Goal: Navigation & Orientation: Find specific page/section

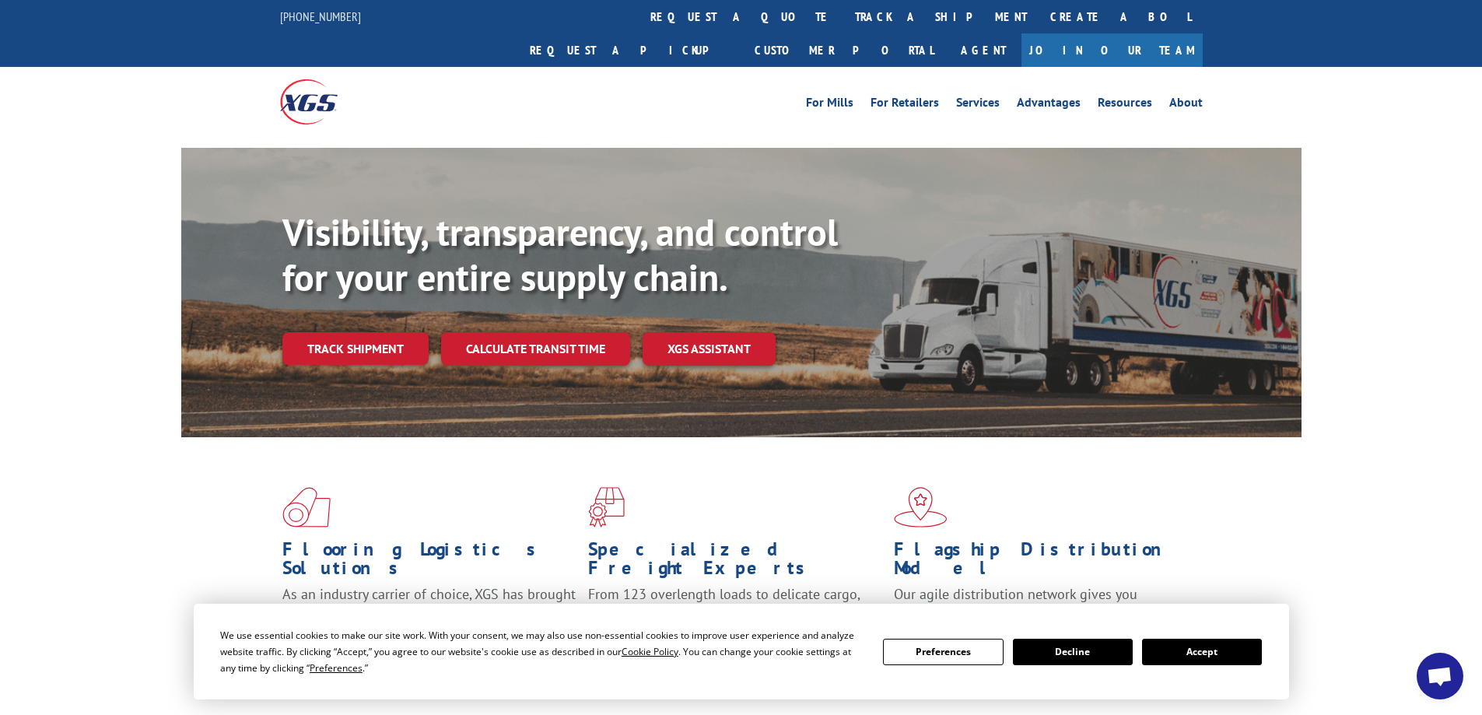
click at [1183, 658] on button "Accept" at bounding box center [1202, 652] width 120 height 26
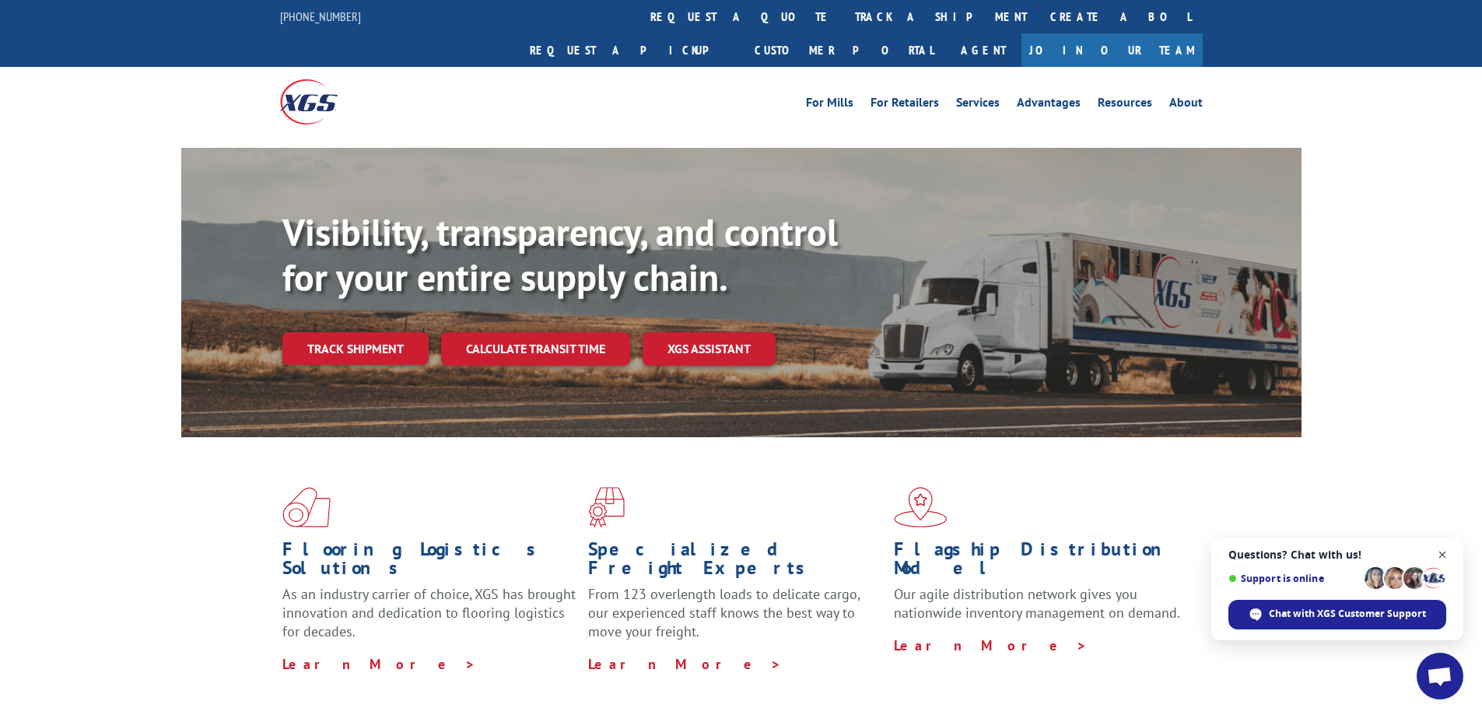
click at [1444, 556] on span "Open chat" at bounding box center [1442, 554] width 19 height 19
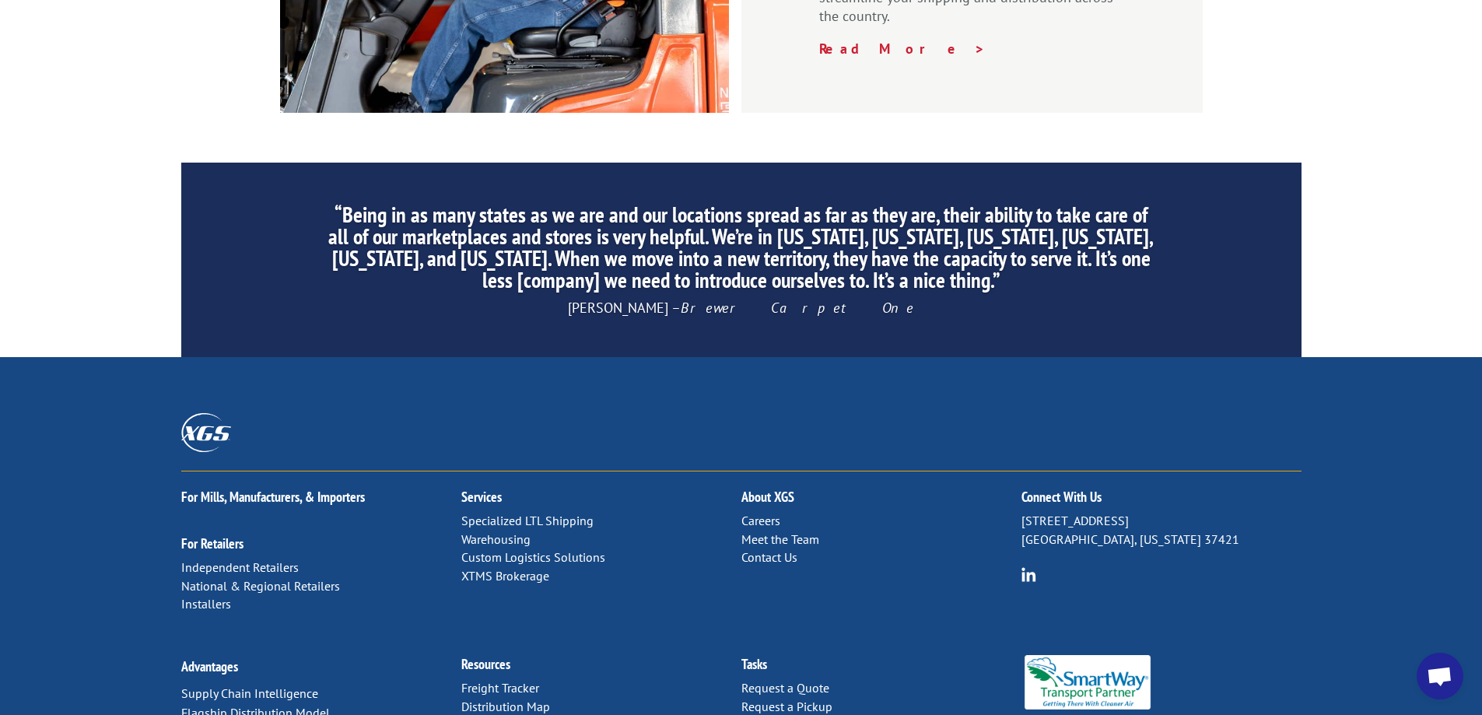
scroll to position [2364, 0]
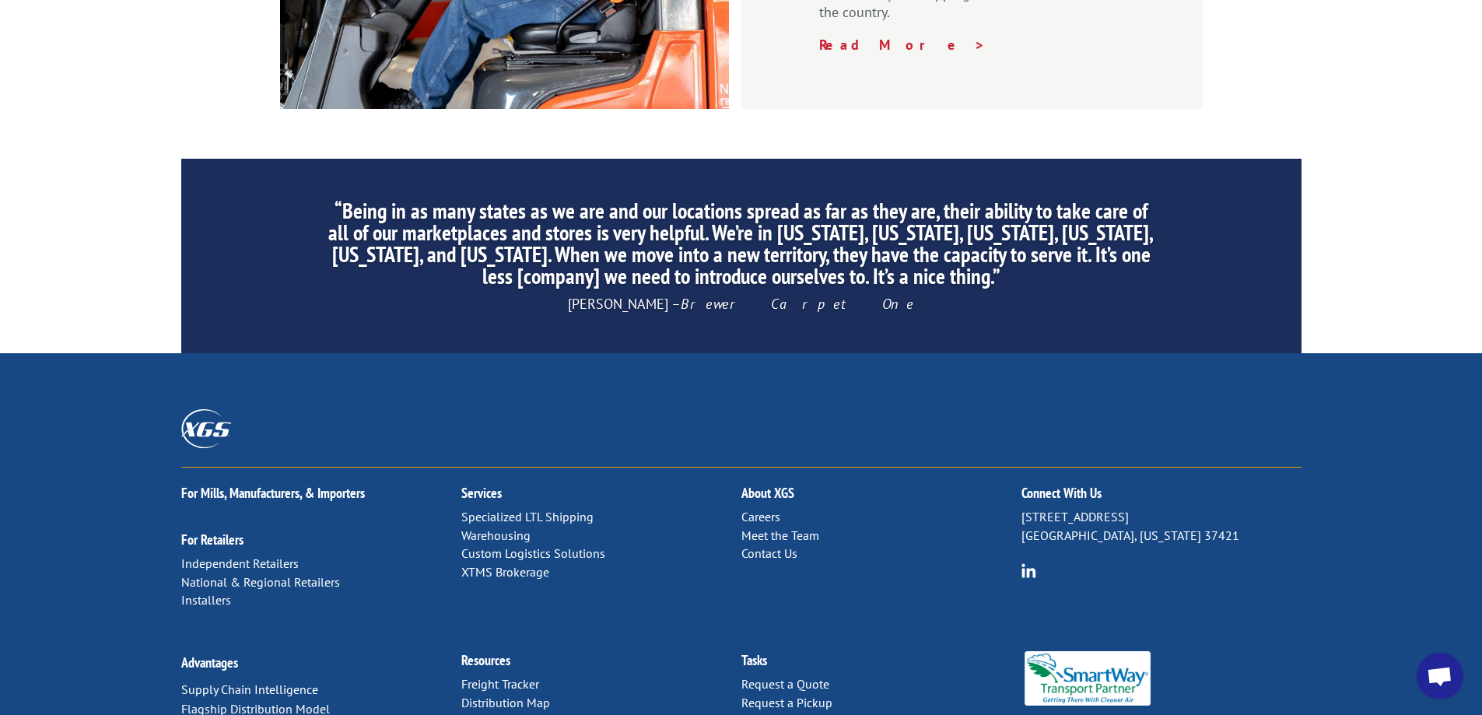
click at [1312, 529] on div "For Mills, Manufacturers, & Importers For Retailers Independent Retailers Natio…" at bounding box center [741, 594] width 1482 height 483
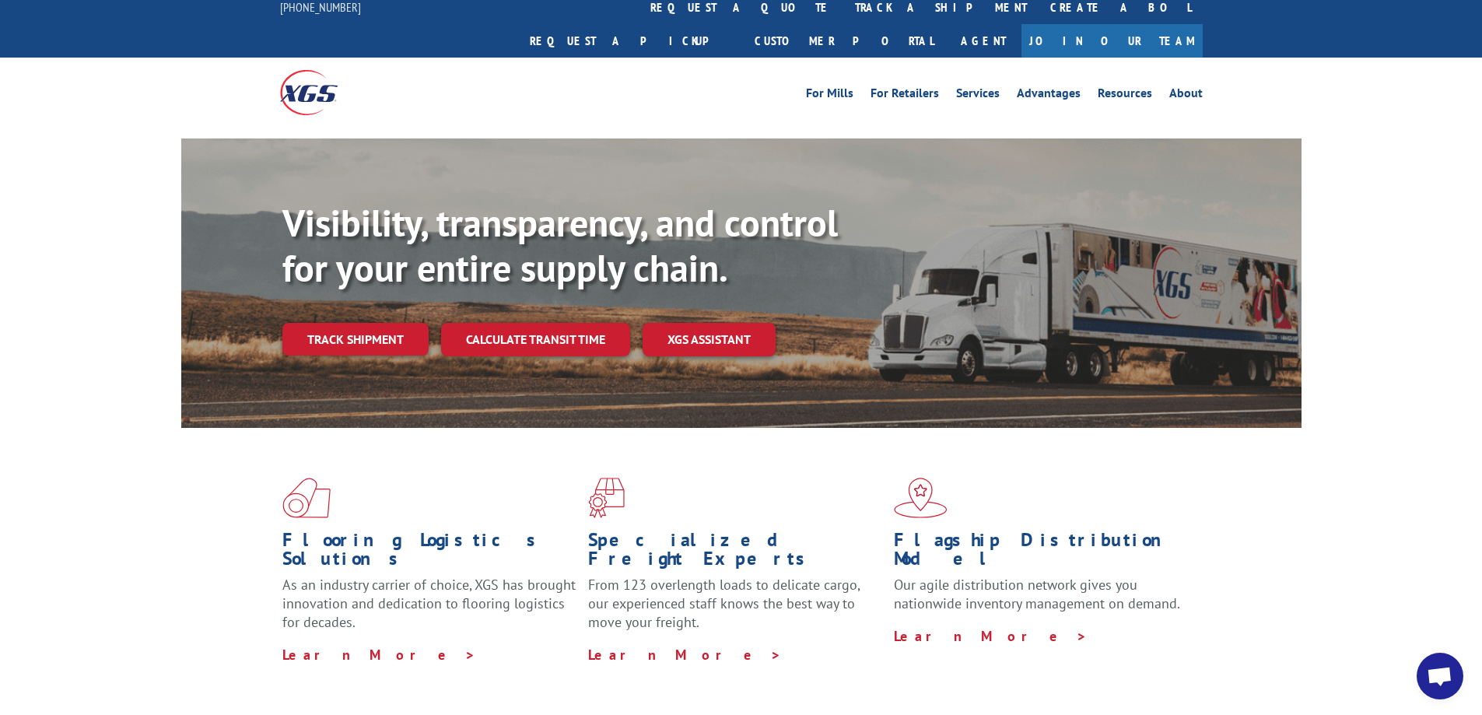
scroll to position [0, 0]
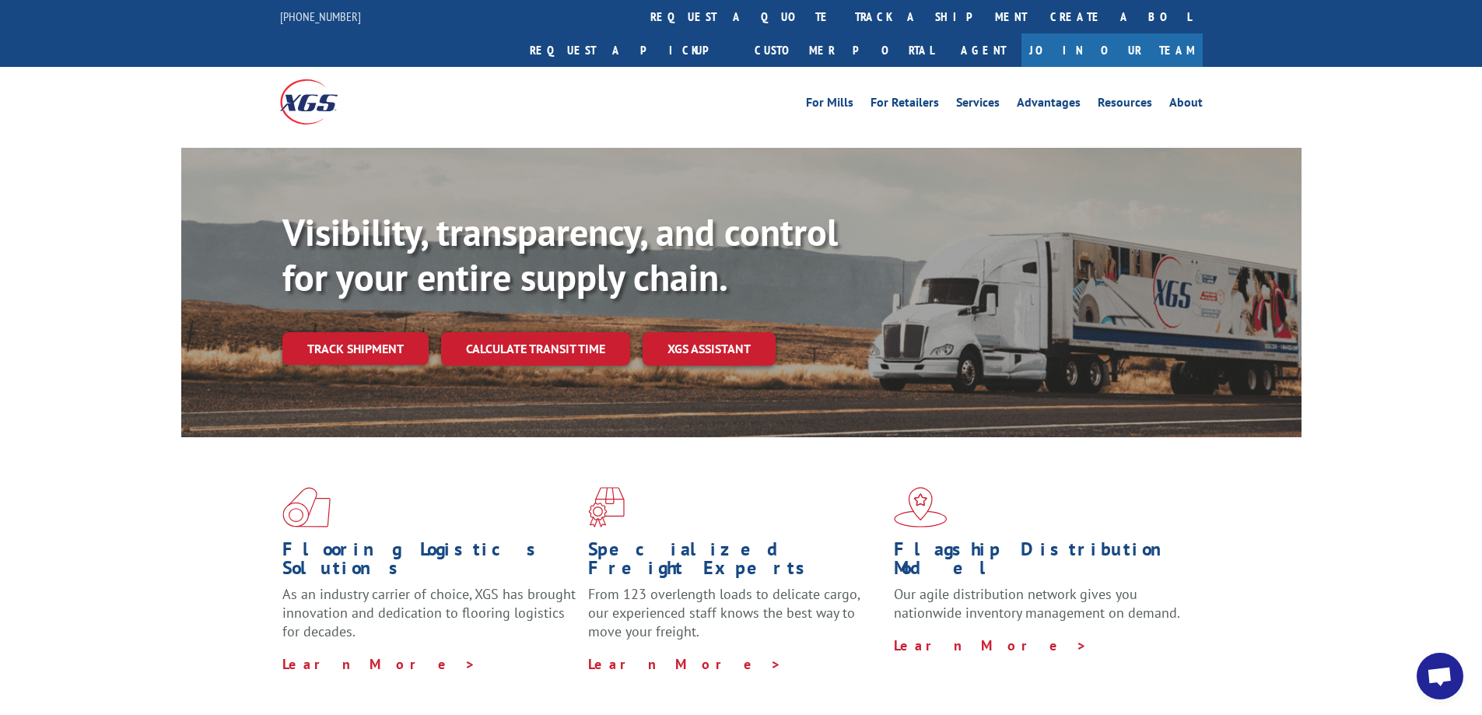
click at [1146, 33] on link "Join Our Team" at bounding box center [1111, 49] width 181 height 33
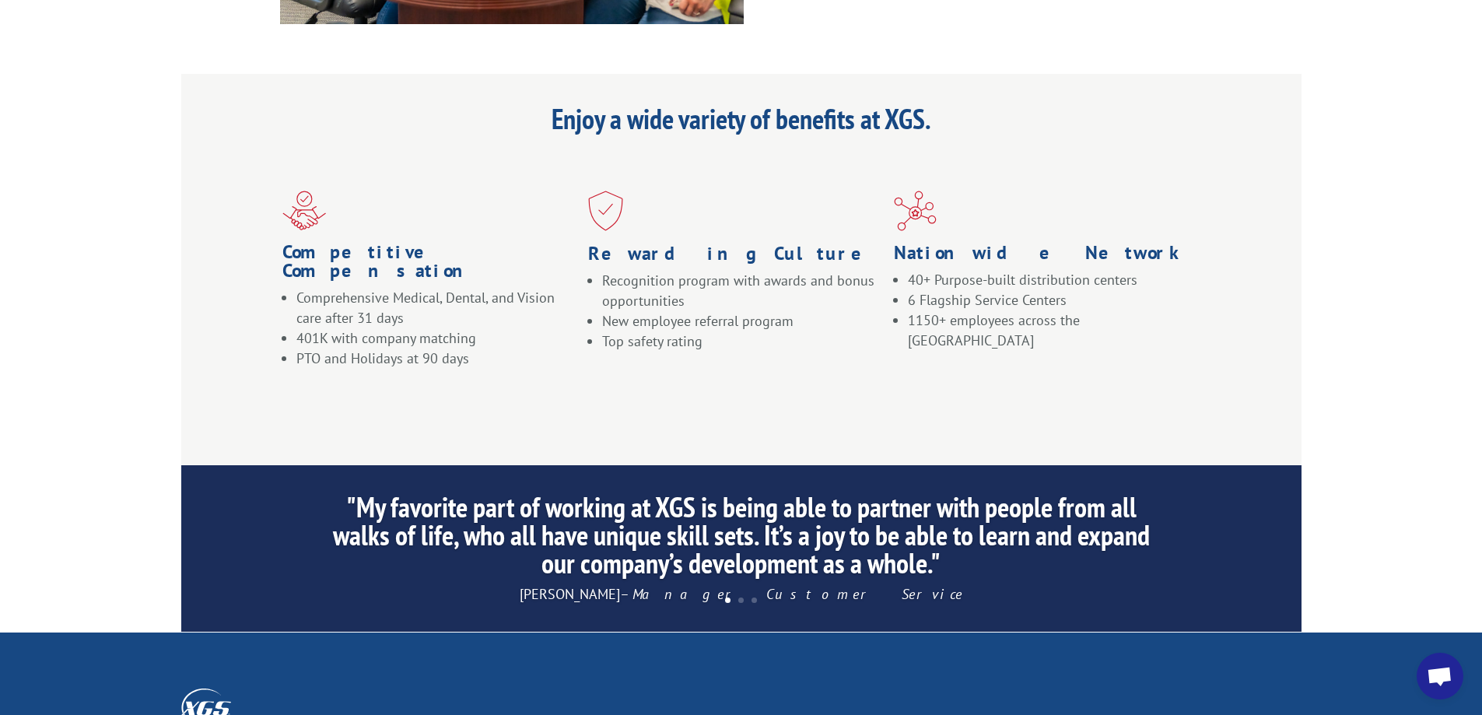
scroll to position [727, 0]
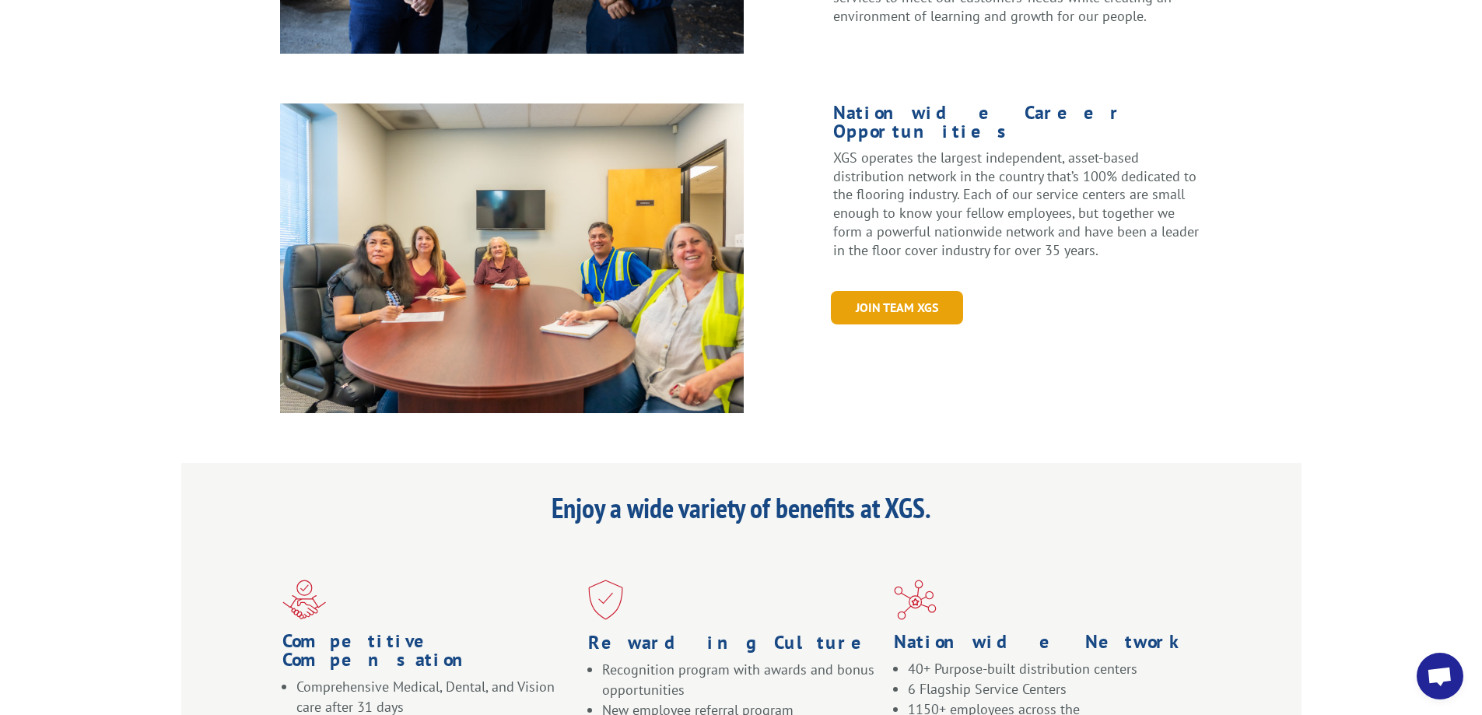
click at [903, 291] on link "Join Team XGS" at bounding box center [897, 307] width 132 height 33
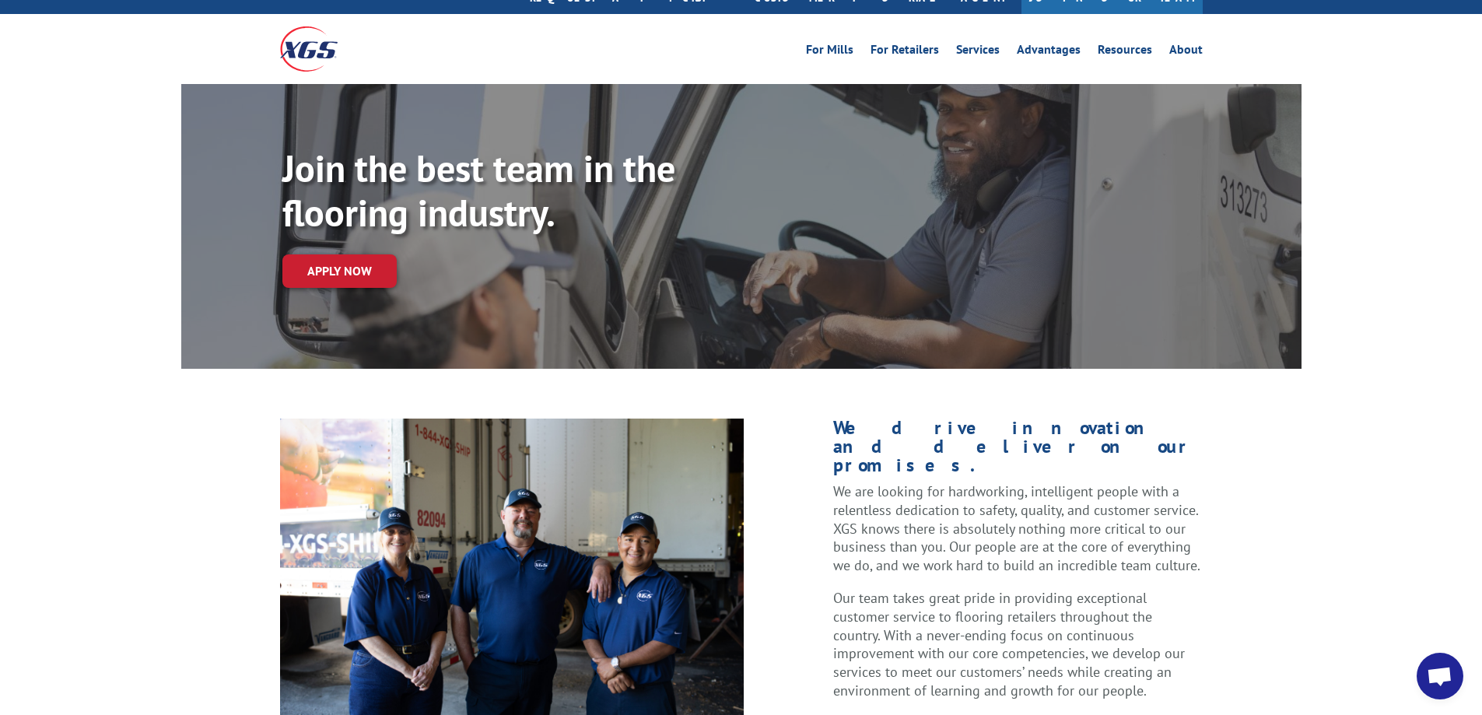
scroll to position [0, 0]
